Goal: Information Seeking & Learning: Learn about a topic

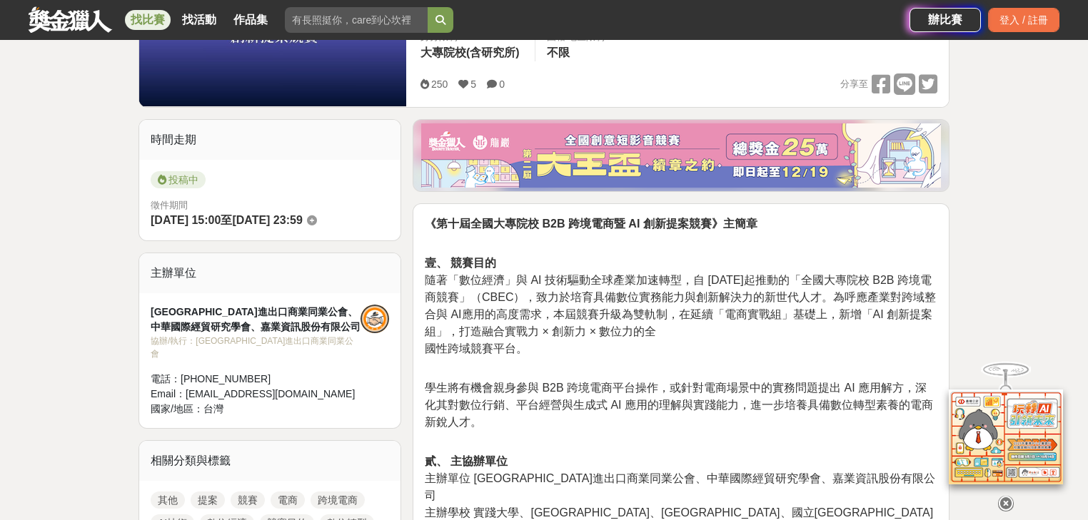
scroll to position [400, 0]
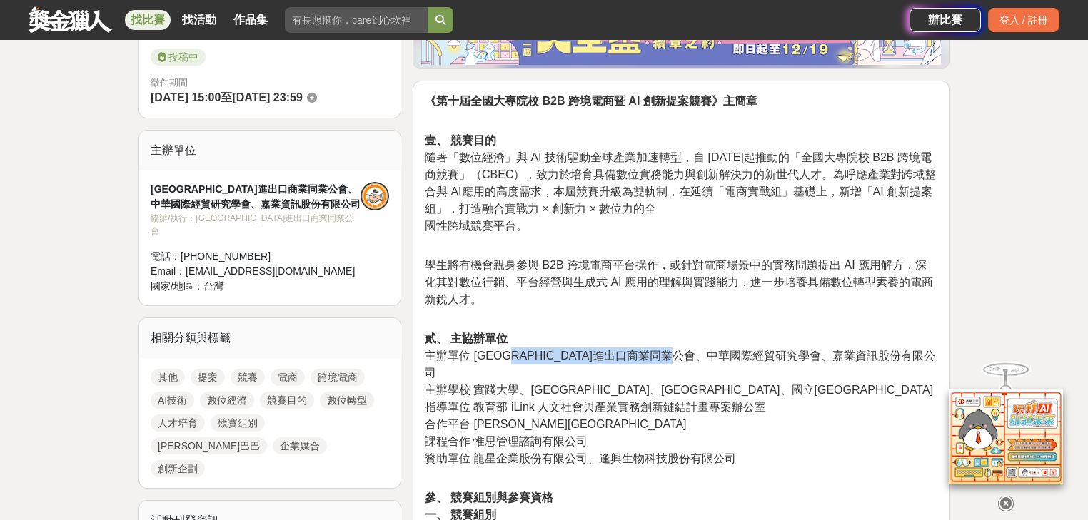
drag, startPoint x: 534, startPoint y: 357, endPoint x: 745, endPoint y: 361, distance: 211.3
click at [745, 361] on span "主辦單位 [GEOGRAPHIC_DATA]進出口商業同業公會、中華國際經貿研究學會、嘉業資訊股份有限公司" at bounding box center [680, 364] width 510 height 29
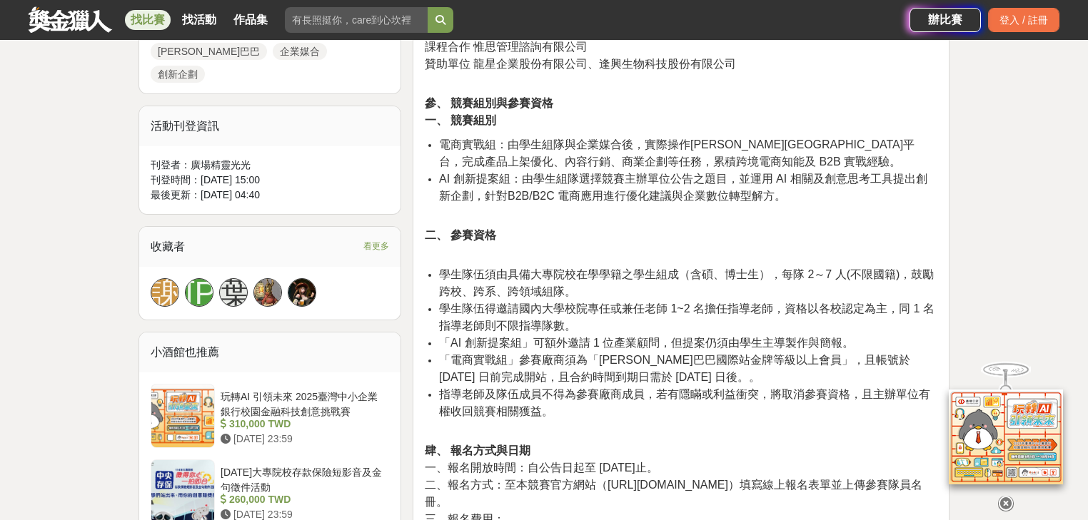
scroll to position [799, 0]
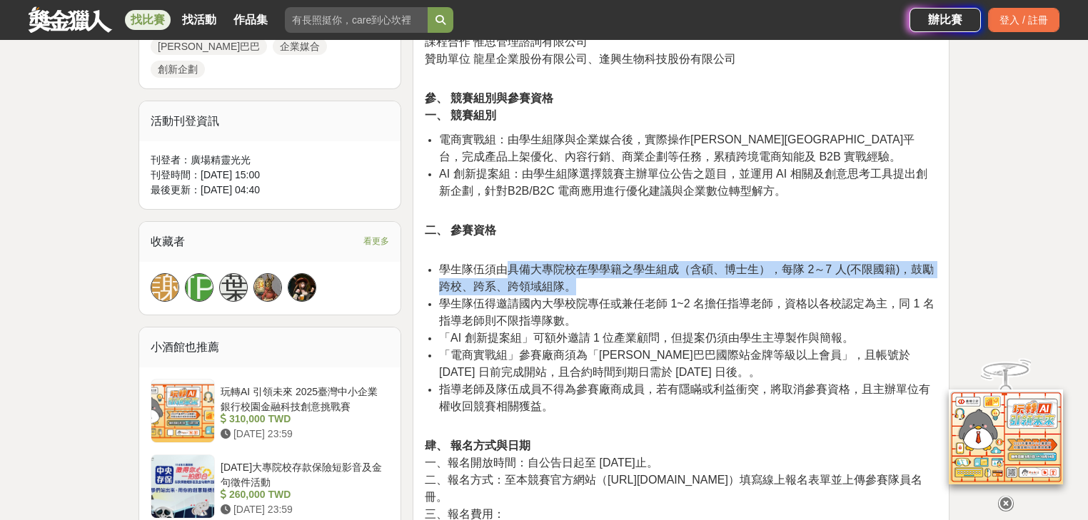
drag, startPoint x: 514, startPoint y: 250, endPoint x: 704, endPoint y: 266, distance: 191.3
click at [704, 266] on li "學生隊伍須由具備大專院校在學學籍之學生組成（含碩、博士生），每隊 2～7 人(不限國籍)，鼓勵跨校、跨系、跨領域組隊。" at bounding box center [688, 278] width 498 height 34
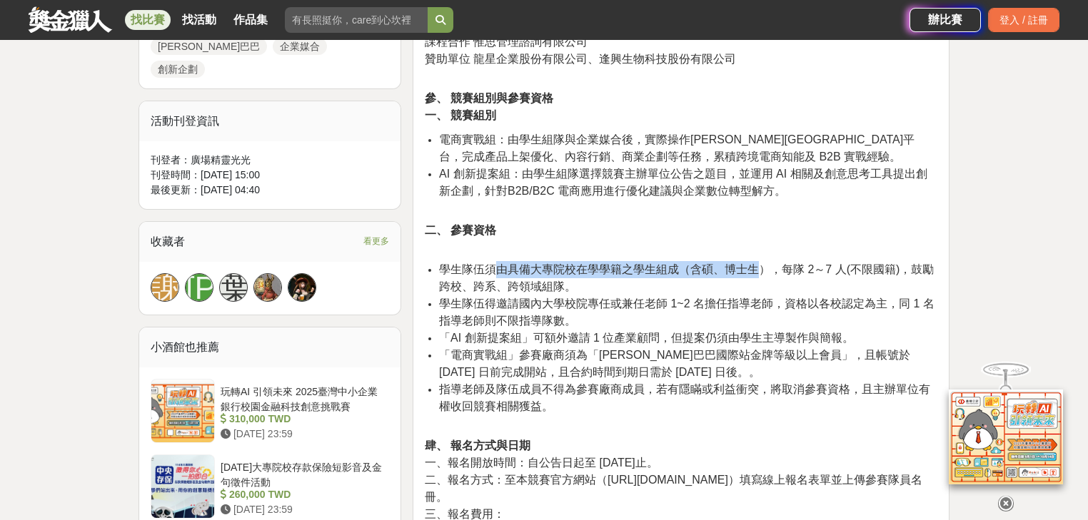
drag, startPoint x: 758, startPoint y: 254, endPoint x: 497, endPoint y: 243, distance: 260.8
click at [497, 263] on span "學生隊伍須由具備大專院校在學學籍之學生組成（含碩、博士生），每隊 2～7 人(不限國籍)，鼓勵跨校、跨系、跨領域組隊。" at bounding box center [686, 277] width 495 height 29
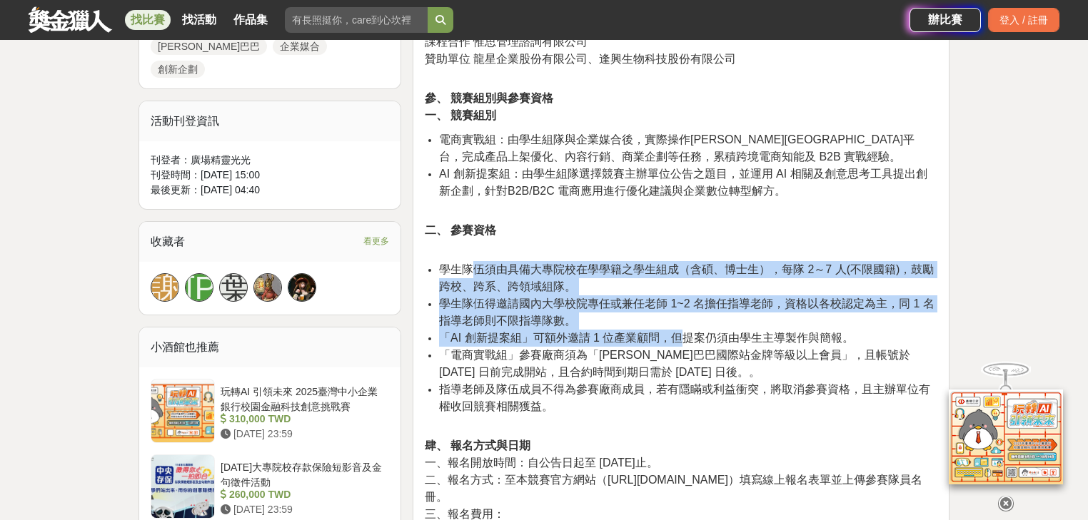
drag, startPoint x: 478, startPoint y: 246, endPoint x: 679, endPoint y: 318, distance: 213.1
click at [679, 318] on ul "學生隊伍須由具備大專院校在學學籍之學生組成（含碩、博士生），每隊 2～7 人(不限國籍)，鼓勵跨校、跨系、跨領域組隊。 學生隊伍得邀請國內大學校院專任或兼任老…" at bounding box center [681, 345] width 512 height 169
click at [679, 332] on span "「AI 創新提案組」可額外邀請 1 位產業顧問，但提案仍須由學生主導製作與簡報。" at bounding box center [646, 338] width 415 height 12
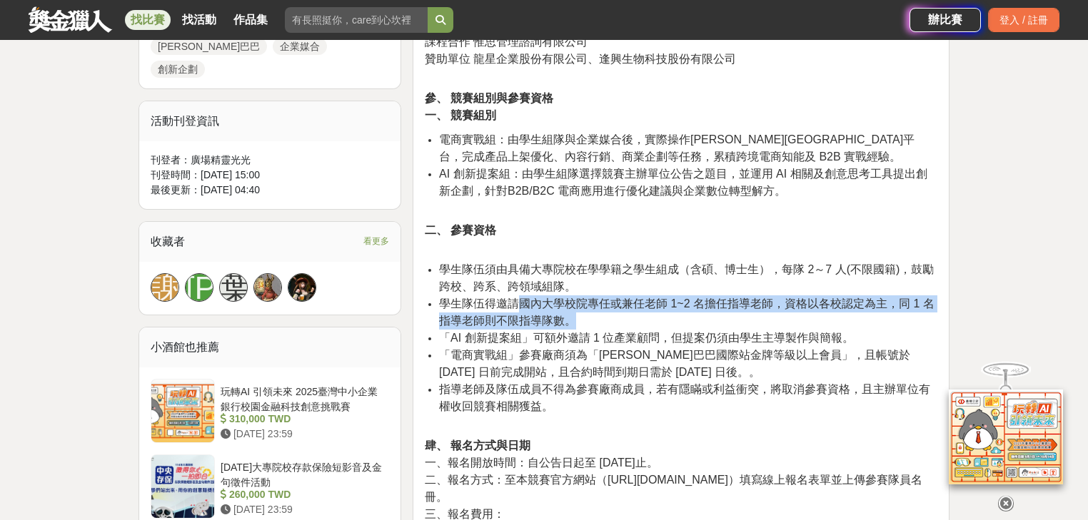
drag, startPoint x: 616, startPoint y: 300, endPoint x: 514, endPoint y: 280, distance: 104.0
click at [514, 295] on li "學生隊伍得邀請國內大學校院專任或兼任老師 1~2 名擔任指導老師，資格以各校認定為主，同 1 名指導老師則不限指導隊數。" at bounding box center [688, 312] width 498 height 34
click at [514, 298] on span "學生隊伍得邀請國內大學校院專任或兼任老師 1~2 名擔任指導老師，資格以各校認定為主，同 1 名指導老師則不限指導隊數。" at bounding box center [686, 312] width 495 height 29
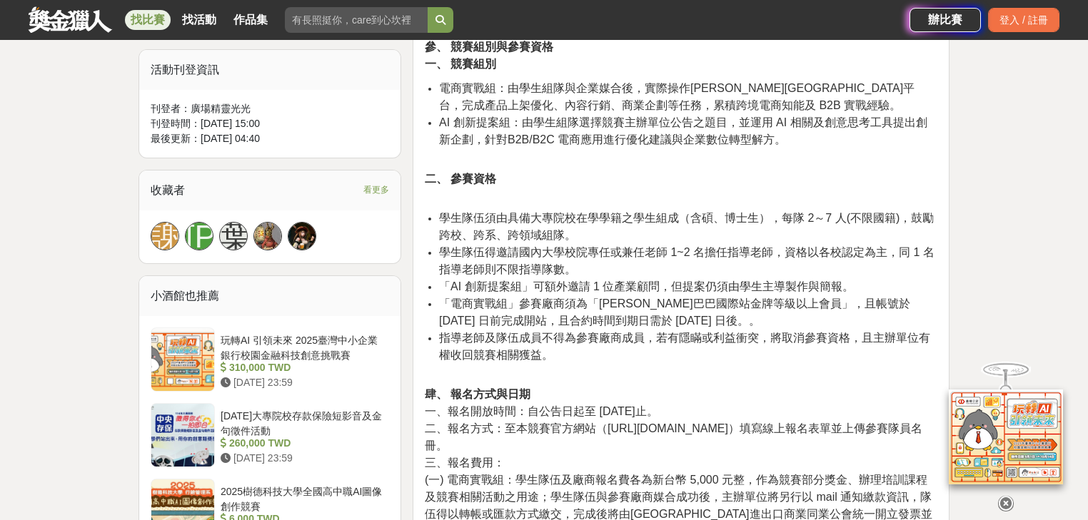
scroll to position [971, 0]
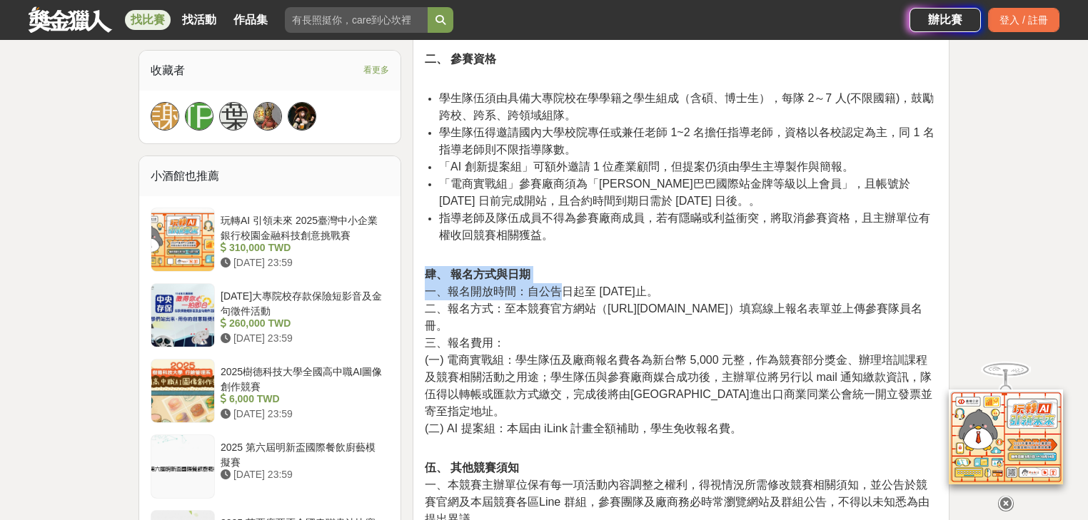
drag, startPoint x: 594, startPoint y: 271, endPoint x: 745, endPoint y: 263, distance: 151.5
click at [745, 266] on p "肆、 報名方式與日期 一、報名開放時間：自公告日起至 [DATE]止。 二、報名方式：至本競賽官方網站（[URL][DOMAIN_NAME]）填寫線上報名表單…" at bounding box center [681, 359] width 512 height 186
drag, startPoint x: 657, startPoint y: 234, endPoint x: 628, endPoint y: 221, distance: 32.0
click at [628, 221] on li "指導老師及隊伍成員不得為參賽廠商成員，若有隱瞞或利益衝突，將取消參賽資格，且主辦單位有權收回競賽相關獲益。" at bounding box center [688, 234] width 498 height 49
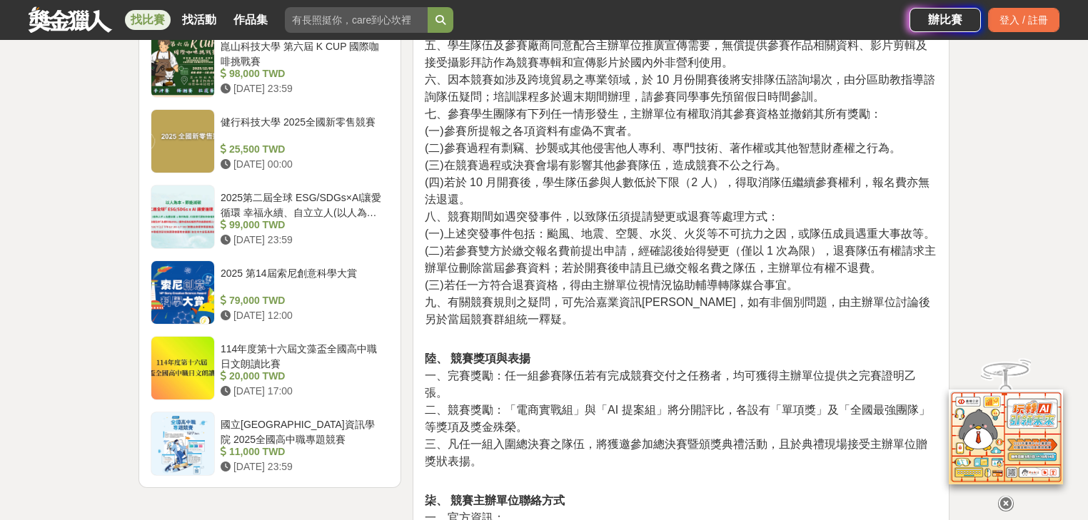
drag, startPoint x: 685, startPoint y: 282, endPoint x: 644, endPoint y: 280, distance: 40.7
click at [644, 280] on p "伍、 其他競賽須知 一、本競賽主辦單位保有每一項活動內容調整之權利，得視情況所需修改競賽相關須知，並公告於競賽官網及本屆競賽各區Line 群組，參賽團隊及廠商…" at bounding box center [681, 88] width 512 height 512
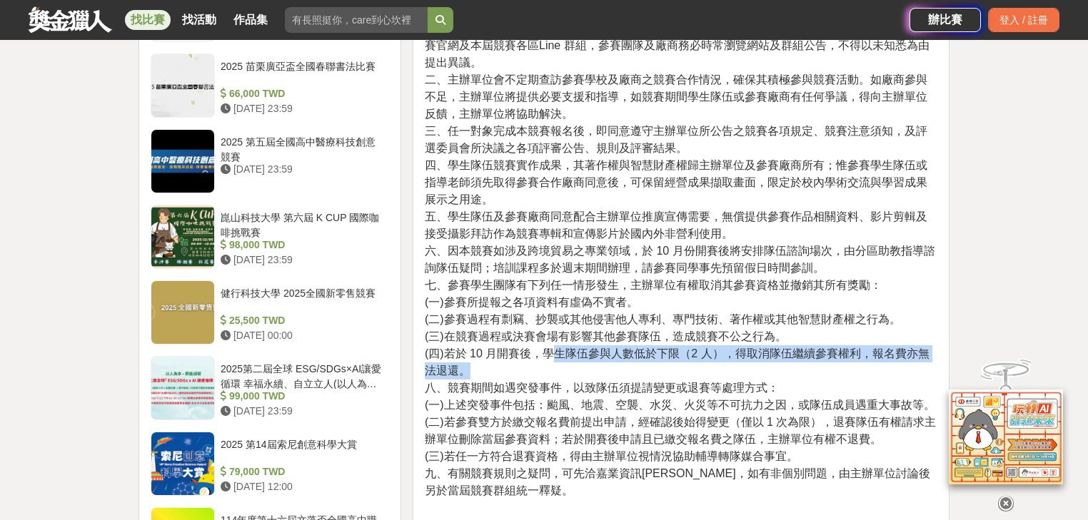
drag, startPoint x: 556, startPoint y: 314, endPoint x: 739, endPoint y: 334, distance: 184.5
click at [739, 334] on p "伍、 其他競賽須知 一、本競賽主辦單位保有每一項活動內容調整之權利，得視情況所需修改競賽相關須知，並公告於競賽官網及本屆競賽各區Line 群組，參賽團隊及廠商…" at bounding box center [681, 259] width 512 height 512
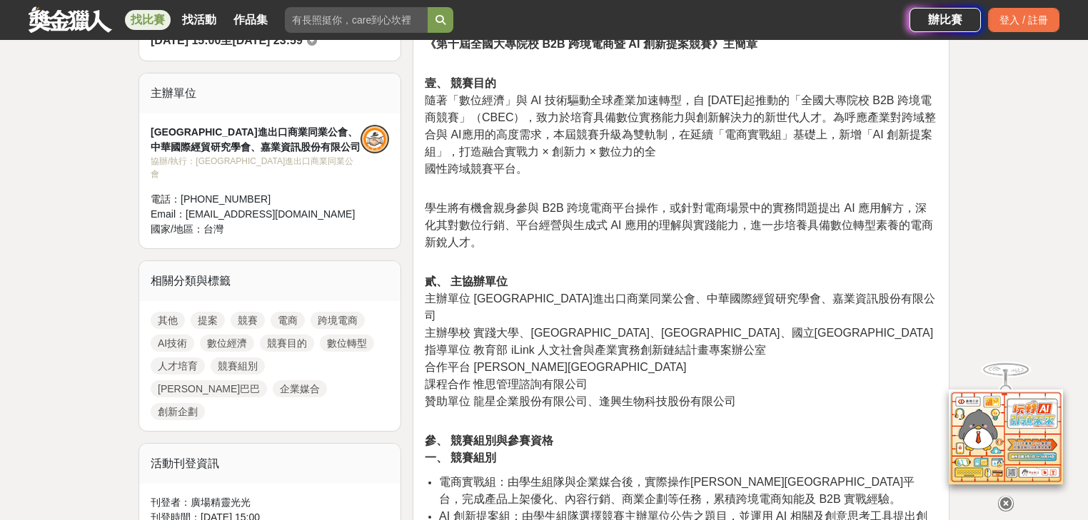
scroll to position [285, 0]
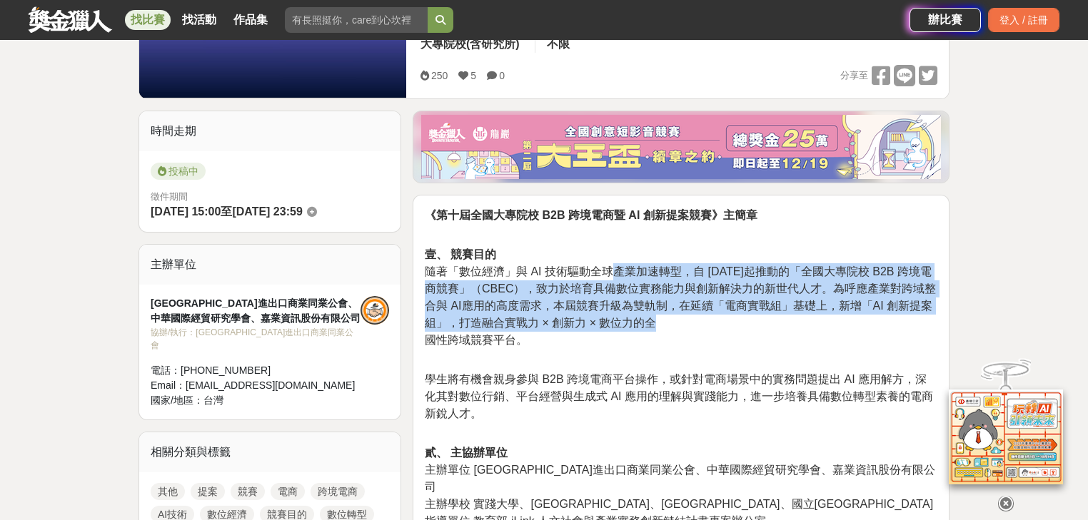
drag, startPoint x: 617, startPoint y: 269, endPoint x: 730, endPoint y: 325, distance: 126.7
click at [730, 325] on p "壹、 競賽目的 隨著「數位經濟」與 AI 技術驅動全球產業加速轉型，自 [DATE]起推動的「全國大專院校 B2B 跨境電商競賽」（CBEC），致力於培育具備…" at bounding box center [681, 297] width 512 height 133
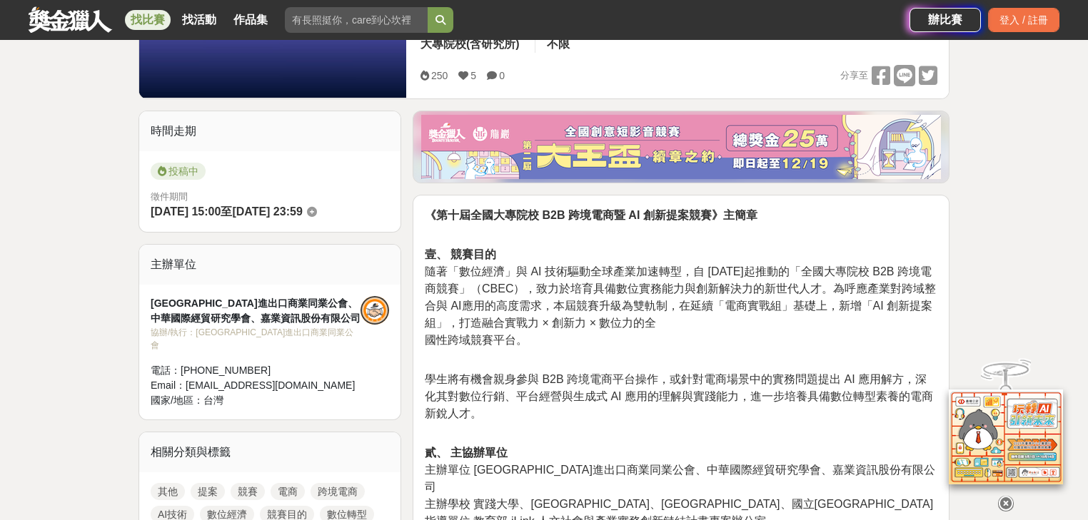
drag, startPoint x: 730, startPoint y: 320, endPoint x: 648, endPoint y: 365, distance: 93.9
click at [698, 322] on p "壹、 競賽目的 隨著「數位經濟」與 AI 技術驅動全球產業加速轉型，自 [DATE]起推動的「全國大專院校 B2B 跨境電商競賽」（CBEC），致力於培育具備…" at bounding box center [681, 297] width 512 height 133
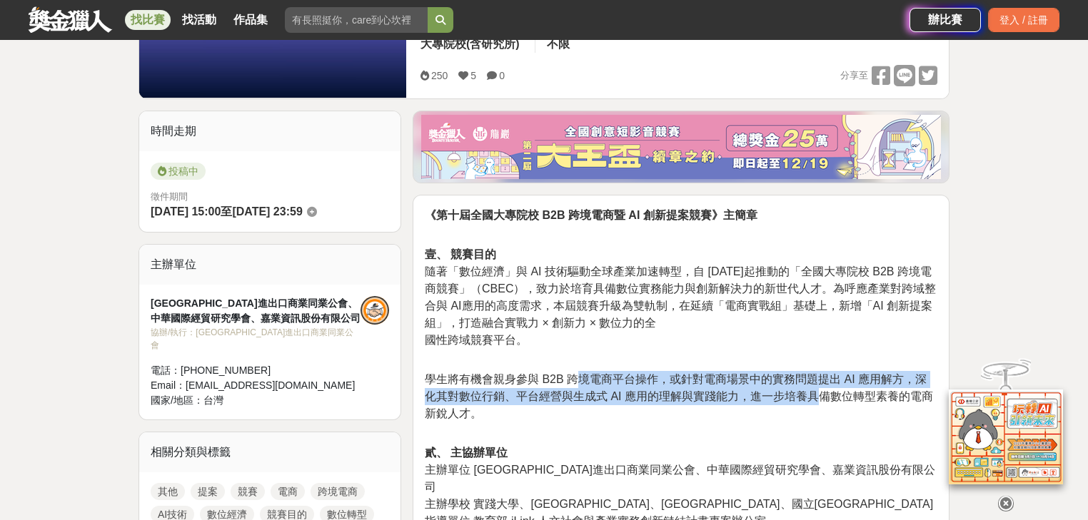
drag, startPoint x: 625, startPoint y: 378, endPoint x: 801, endPoint y: 400, distance: 177.7
click at [801, 400] on span "學生將有機會親身參與 B2B 跨境電商平台操作，或針對電商場景中的實務問題提出 AI 應用解方，深化其對數位行銷、平台經營與生成式 AI 應用的理解與實踐能力…" at bounding box center [679, 396] width 508 height 46
drag, startPoint x: 801, startPoint y: 400, endPoint x: 791, endPoint y: 392, distance: 12.7
click at [800, 400] on span "學生將有機會親身參與 B2B 跨境電商平台操作，或針對電商場景中的實務問題提出 AI 應用解方，深化其對數位行銷、平台經營與生成式 AI 應用的理解與實踐能力…" at bounding box center [679, 396] width 508 height 46
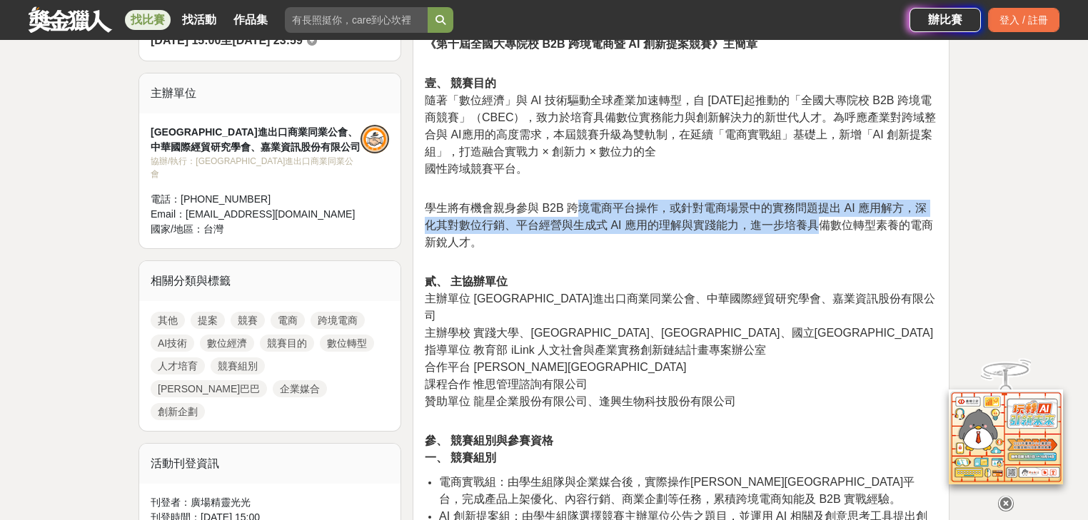
scroll to position [514, 0]
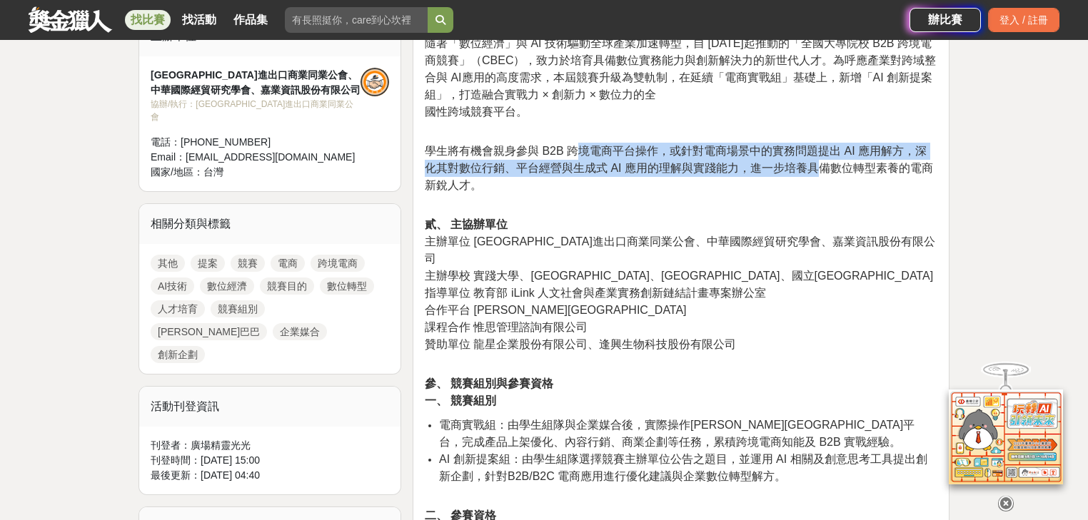
click at [560, 174] on span "學生將有機會親身參與 B2B 跨境電商平台操作，或針對電商場景中的實務問題提出 AI 應用解方，深化其對數位行銷、平台經營與生成式 AI 應用的理解與實踐能力…" at bounding box center [679, 168] width 508 height 46
drag, startPoint x: 539, startPoint y: 155, endPoint x: 755, endPoint y: 163, distance: 216.4
click at [755, 163] on span "學生將有機會親身參與 B2B 跨境電商平台操作，或針對電商場景中的實務問題提出 AI 應用解方，深化其對數位行銷、平台經營與生成式 AI 應用的理解與實踐能力…" at bounding box center [679, 168] width 508 height 46
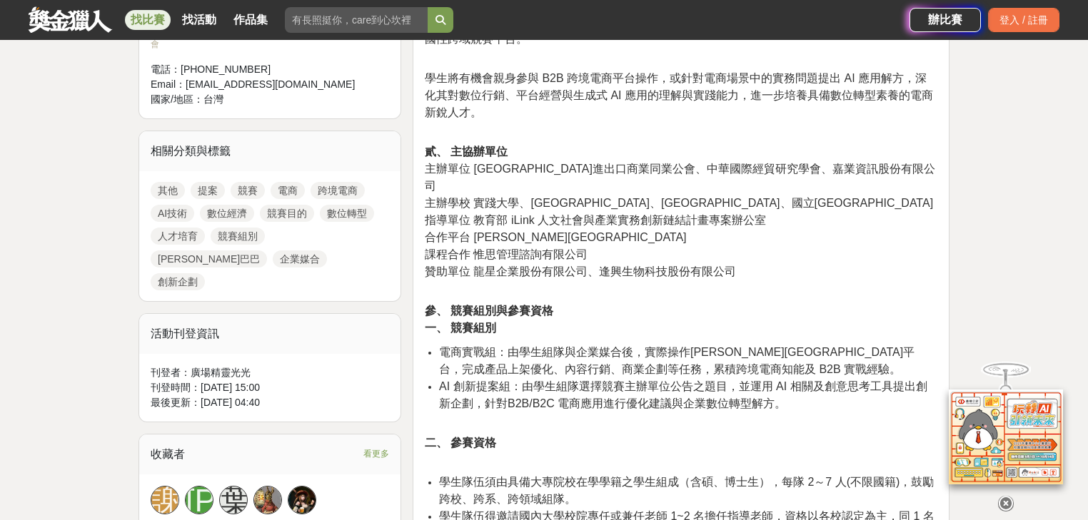
scroll to position [628, 0]
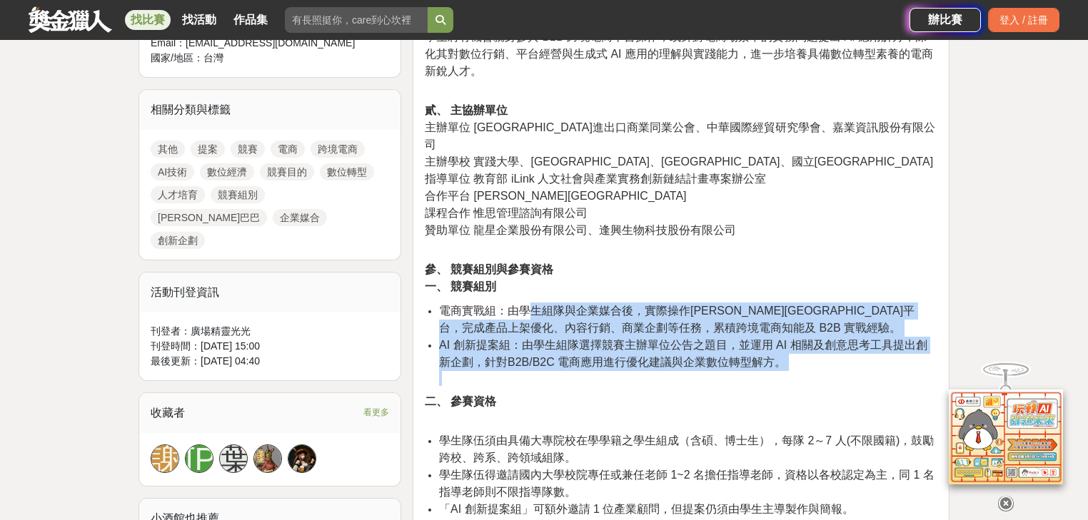
drag, startPoint x: 536, startPoint y: 290, endPoint x: 785, endPoint y: 353, distance: 257.1
click at [785, 353] on ul "電商實戰組：由學生組隊與企業媒合後，實際操作[PERSON_NAME][GEOGRAPHIC_DATA]平台，完成產品上架優化、內容行銷、商業企劃等任務，累積…" at bounding box center [681, 345] width 512 height 84
click at [785, 353] on li "AI 創新提案組：由學生組隊選擇競賽主辦單位公告之題目，並運用 AI 相關及創意思考工具提出創新企劃，針對B2B/B2C 電商應用進行優化建議與企業數位轉型解…" at bounding box center [688, 361] width 498 height 49
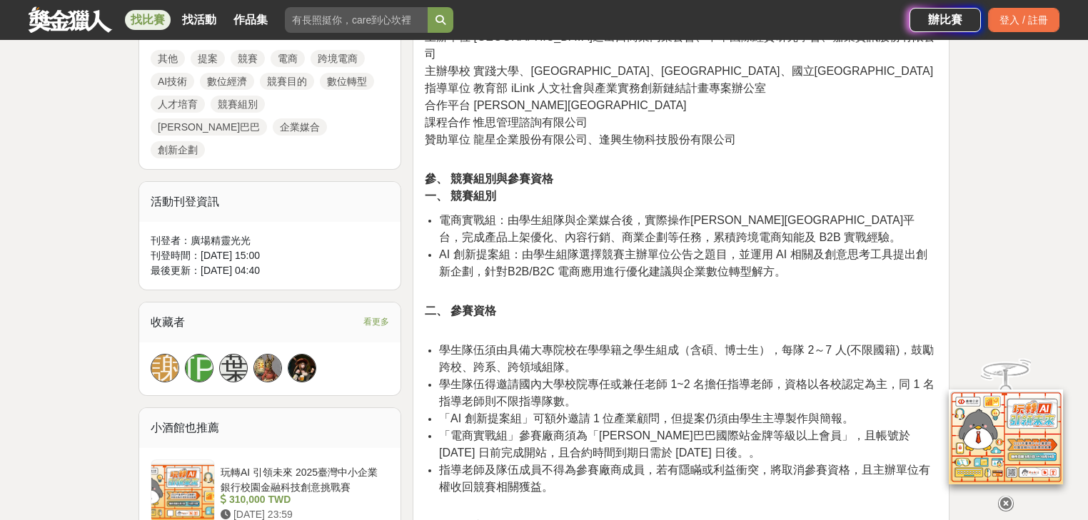
scroll to position [799, 0]
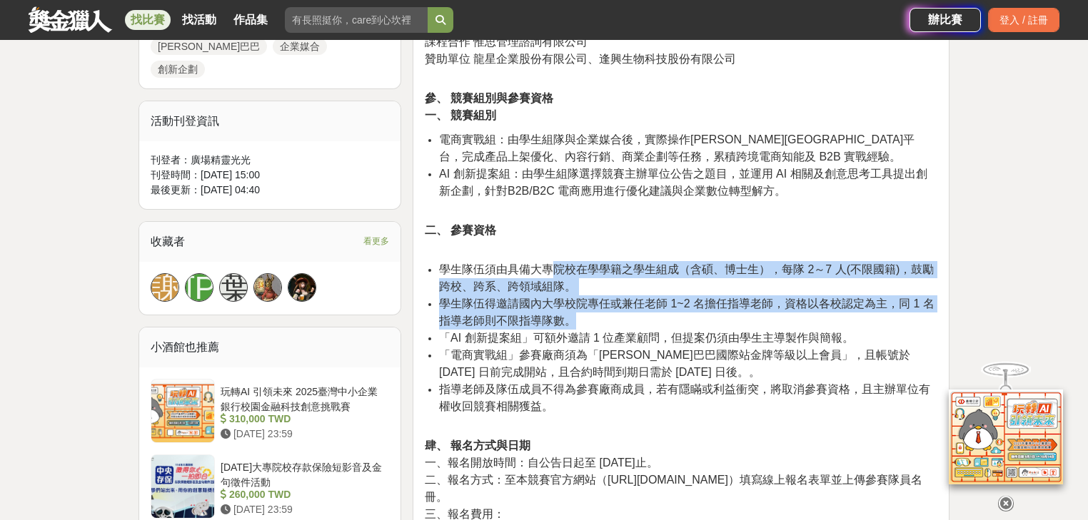
drag, startPoint x: 555, startPoint y: 251, endPoint x: 762, endPoint y: 299, distance: 213.1
click at [762, 299] on ul "學生隊伍須由具備大專院校在學學籍之學生組成（含碩、博士生），每隊 2～7 人(不限國籍)，鼓勵跨校、跨系、跨領域組隊。 學生隊伍得邀請國內大學校院專任或兼任老…" at bounding box center [681, 345] width 512 height 169
click at [762, 300] on li "學生隊伍得邀請國內大學校院專任或兼任老師 1~2 名擔任指導老師，資格以各校認定為主，同 1 名指導老師則不限指導隊數。" at bounding box center [688, 312] width 498 height 34
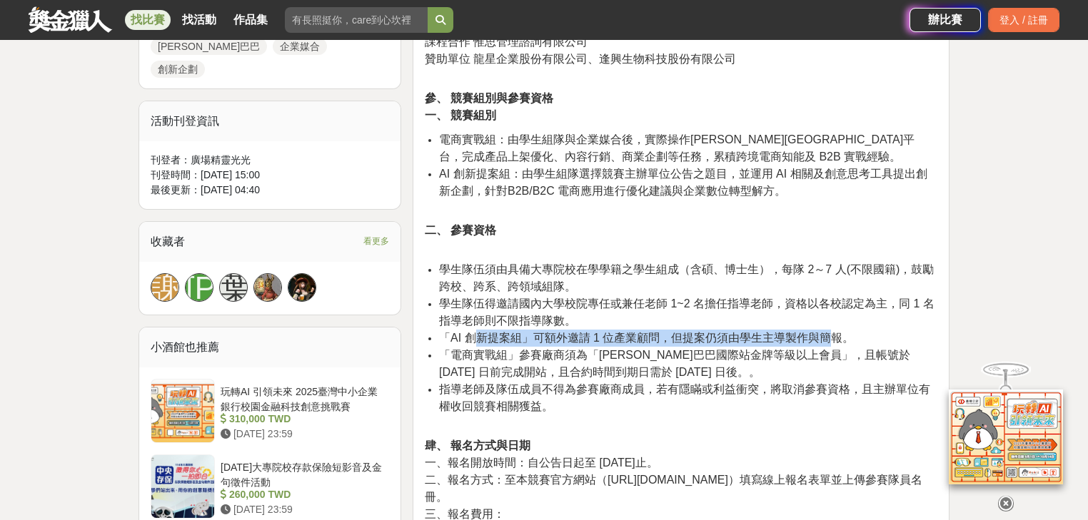
drag, startPoint x: 472, startPoint y: 315, endPoint x: 828, endPoint y: 315, distance: 355.4
click at [828, 332] on span "「AI 創新提案組」可額外邀請 1 位產業顧問，但提案仍須由學生主導製作與簡報。" at bounding box center [646, 338] width 415 height 12
drag, startPoint x: 846, startPoint y: 313, endPoint x: 517, endPoint y: 325, distance: 328.5
click at [517, 332] on span "「AI 創新提案組」可額外邀請 1 位產業顧問，但提案仍須由學生主導製作與簡報。" at bounding box center [646, 338] width 415 height 12
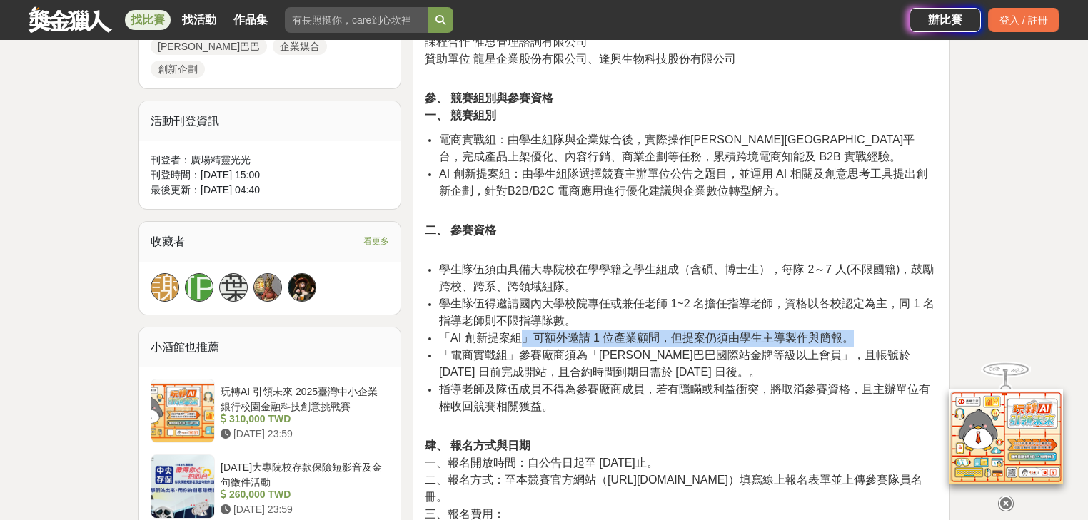
click at [517, 332] on span "「AI 創新提案組」可額外邀請 1 位產業顧問，但提案仍須由學生主導製作與簡報。" at bounding box center [646, 338] width 415 height 12
drag, startPoint x: 483, startPoint y: 337, endPoint x: 771, endPoint y: 360, distance: 288.5
click at [771, 360] on li "「電商實戰組」參賽廠商須為「[PERSON_NAME]巴巴國際站金牌等級以上會員」，且帳號於 [DATE] 日前完成開站，且合約時間到期日需於 [DATE] …" at bounding box center [688, 364] width 498 height 34
drag, startPoint x: 807, startPoint y: 358, endPoint x: 765, endPoint y: 358, distance: 41.4
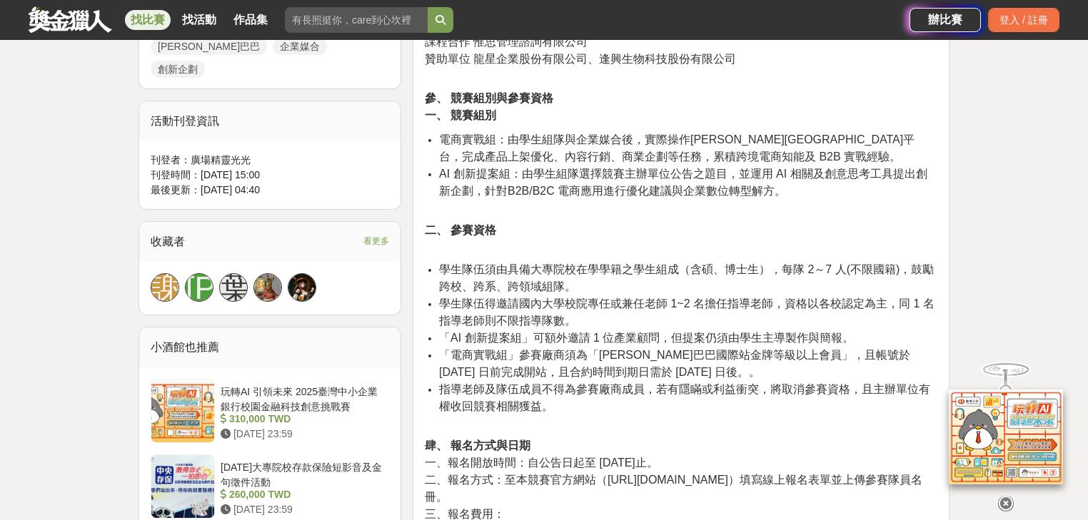
drag, startPoint x: 765, startPoint y: 358, endPoint x: 487, endPoint y: 338, distance: 278.4
click at [487, 347] on li "「電商實戰組」參賽廠商須為「[PERSON_NAME]巴巴國際站金牌等級以上會員」，且帳號於 [DATE] 日前完成開站，且合約時間到期日需於 [DATE] …" at bounding box center [688, 364] width 498 height 34
click at [487, 349] on span "「電商實戰組」參賽廠商須為「[PERSON_NAME]巴巴國際站金牌等級以上會員」，且帳號於 [DATE] 日前完成開站，且合約時間到期日需於 [DATE] …" at bounding box center [674, 363] width 471 height 29
